Goal: Task Accomplishment & Management: Use online tool/utility

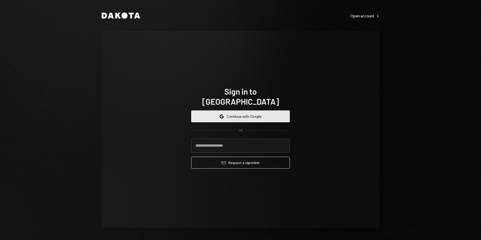
click at [212, 110] on button "Google Continue with Google" at bounding box center [240, 116] width 99 height 12
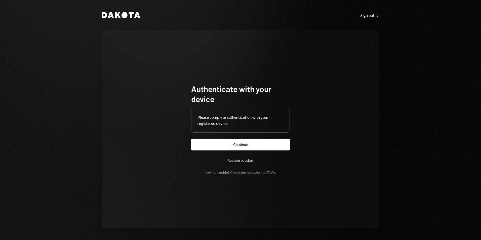
click at [276, 142] on button "Continue" at bounding box center [240, 145] width 99 height 12
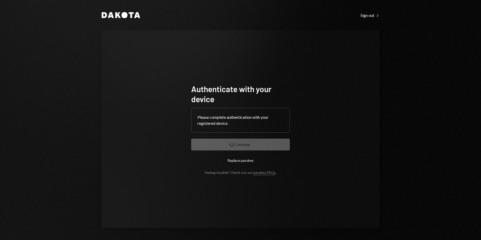
click at [261, 143] on form "Authenticate with your device Please complete authentication with your register…" at bounding box center [240, 129] width 99 height 91
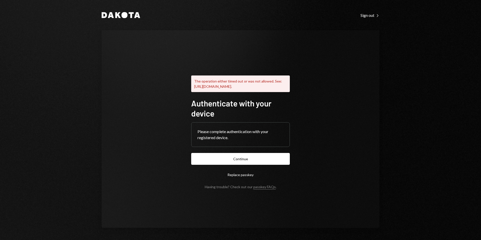
click at [247, 161] on button "Continue" at bounding box center [240, 159] width 99 height 12
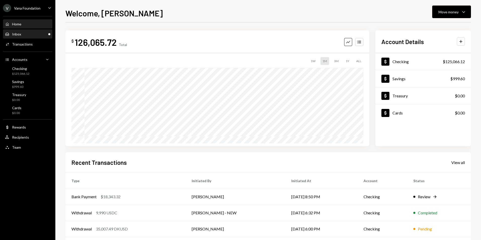
click at [35, 32] on div "Inbox Inbox" at bounding box center [27, 34] width 45 height 5
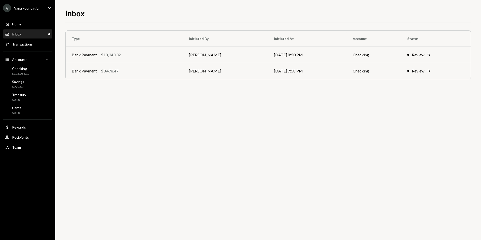
click at [24, 7] on div "Vana Foundation" at bounding box center [27, 8] width 26 height 4
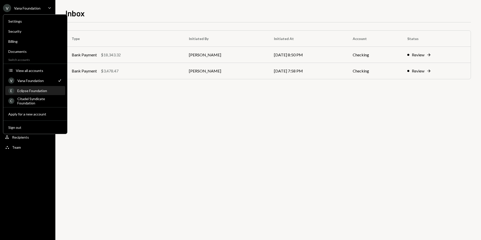
click at [31, 91] on div "Eclipse Foundation" at bounding box center [39, 90] width 45 height 4
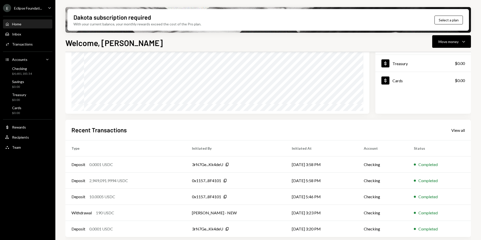
scroll to position [63, 0]
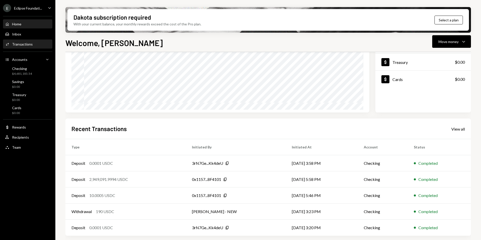
click at [21, 44] on div "Transactions" at bounding box center [22, 44] width 21 height 4
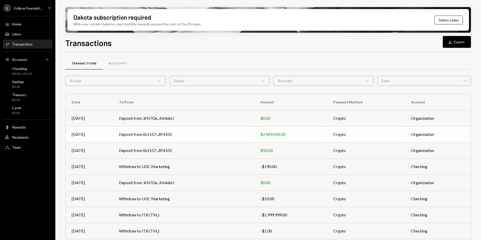
scroll to position [47, 0]
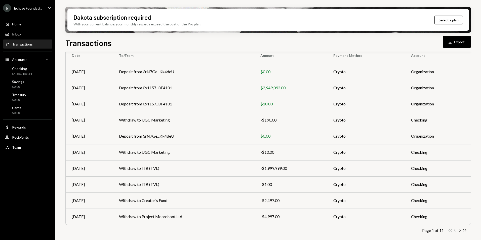
click at [459, 229] on icon "Chevron Right" at bounding box center [459, 230] width 5 height 5
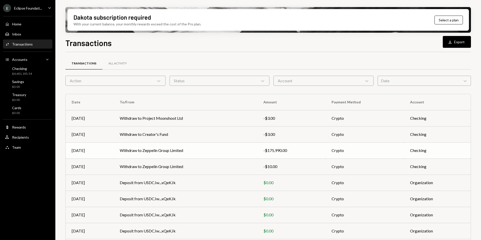
click at [213, 154] on td "Withdraw to Zeppelin Group Limited" at bounding box center [186, 150] width 144 height 16
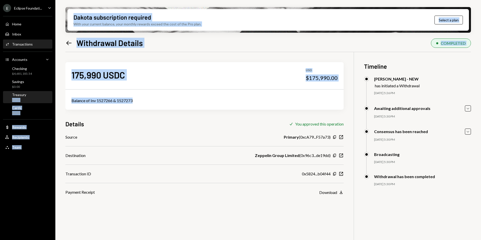
drag, startPoint x: 60, startPoint y: 100, endPoint x: 32, endPoint y: 97, distance: 28.5
click at [32, 97] on div "E Eclipse Foundati... Caret Down Home Home Inbox Inbox Activities Transactions …" at bounding box center [240, 120] width 481 height 240
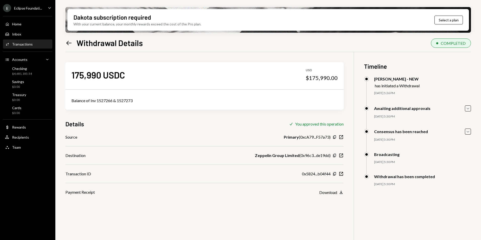
click at [157, 121] on div "Details Check You approved this operation" at bounding box center [204, 124] width 278 height 8
click at [334, 174] on icon "button" at bounding box center [334, 173] width 3 height 3
click at [341, 172] on icon "New Window" at bounding box center [340, 173] width 5 height 5
click at [42, 9] on div "E Eclipse Foundati... Caret Down" at bounding box center [27, 8] width 55 height 8
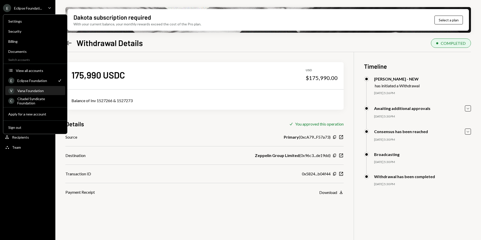
click at [31, 89] on div "Vana Foundation" at bounding box center [39, 90] width 45 height 4
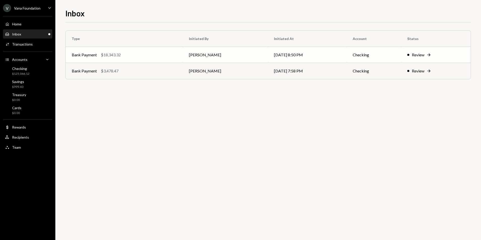
click at [135, 56] on div "Bank Payment $18,343.32" at bounding box center [124, 55] width 105 height 6
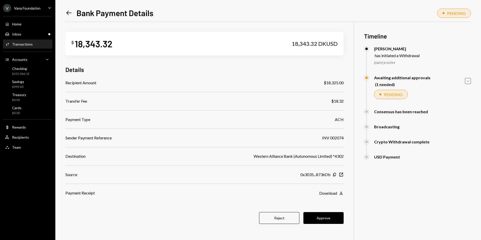
click at [469, 80] on icon "Caret Down" at bounding box center [468, 81] width 6 height 6
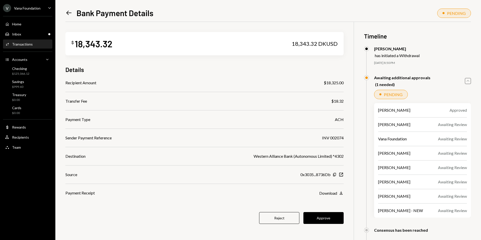
click at [470, 82] on icon "Caret Up" at bounding box center [468, 81] width 6 height 6
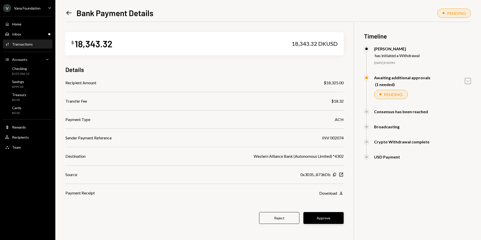
click at [331, 218] on button "Approve" at bounding box center [323, 218] width 40 height 12
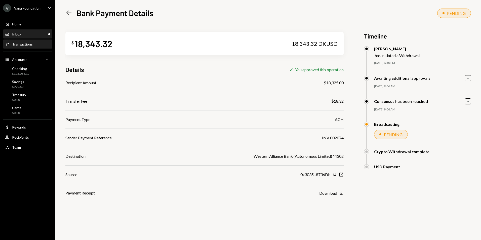
click at [32, 33] on div "Inbox Inbox" at bounding box center [27, 34] width 45 height 5
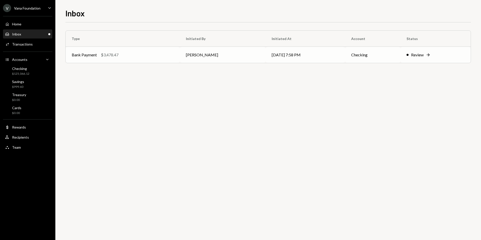
click at [127, 53] on div "Bank Payment $3,478.47" at bounding box center [123, 55] width 102 height 6
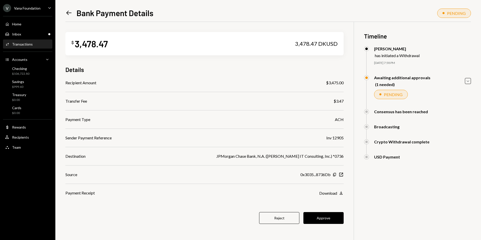
click at [332, 220] on button "Approve" at bounding box center [323, 218] width 40 height 12
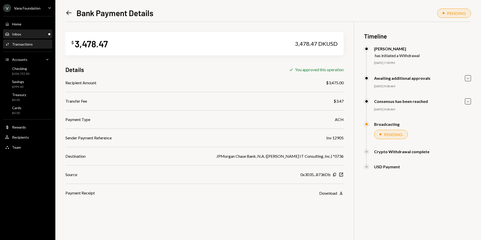
click at [40, 32] on div "Inbox Inbox" at bounding box center [27, 34] width 45 height 5
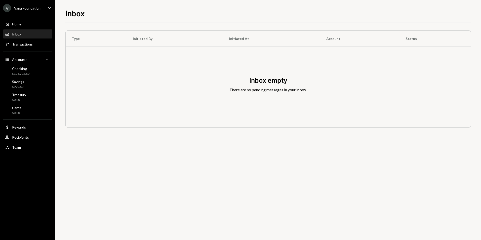
drag, startPoint x: 134, startPoint y: 79, endPoint x: 111, endPoint y: 38, distance: 47.1
click at [134, 79] on div "Inbox empty There are no pending messages in your inbox." at bounding box center [268, 87] width 405 height 80
